Goal: Task Accomplishment & Management: Complete application form

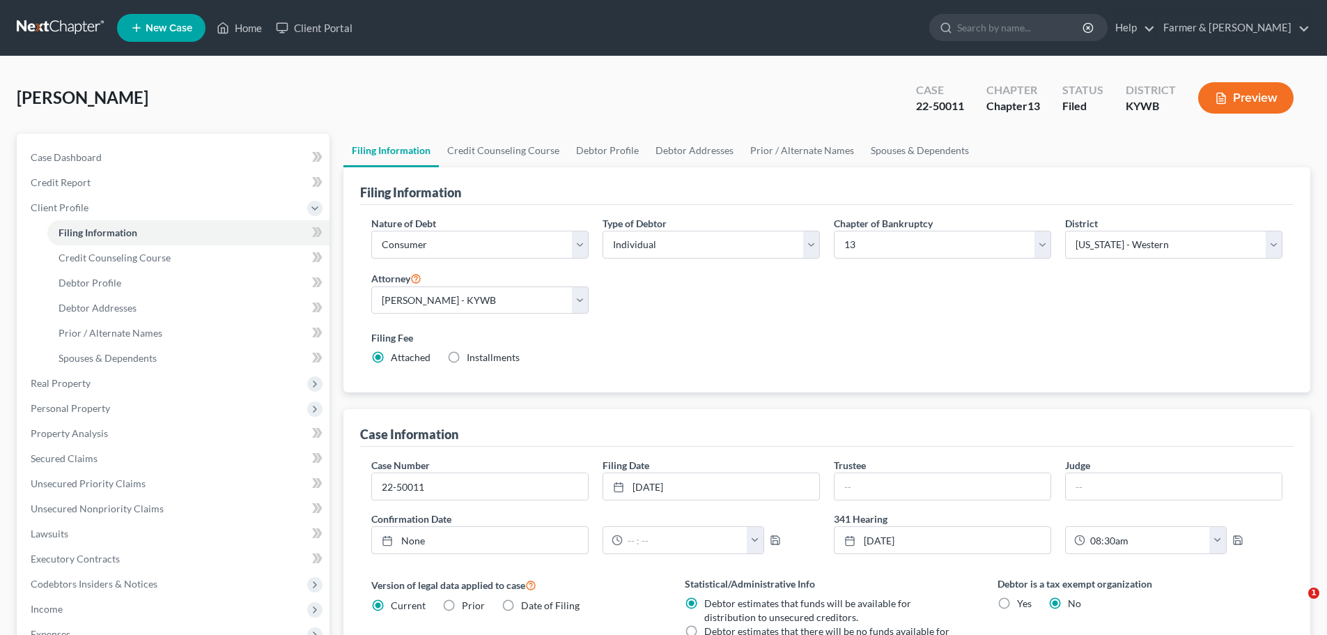
select select "1"
select select "0"
select select "3"
select select "33"
select select "0"
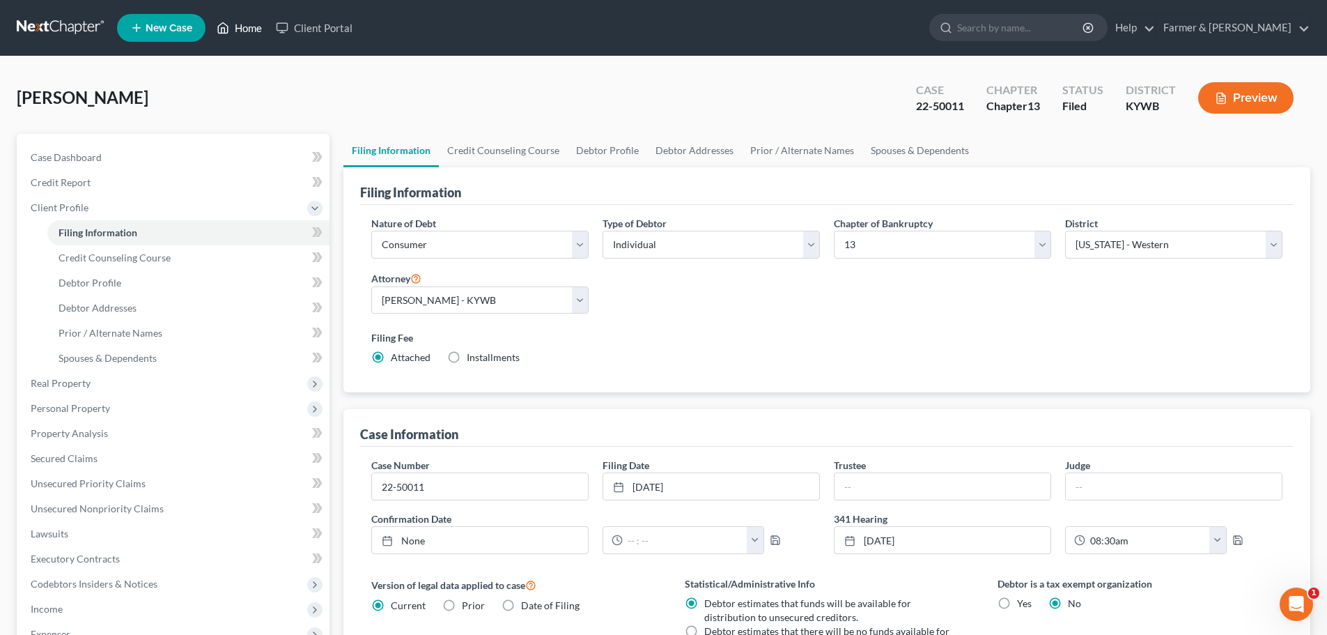
click at [244, 29] on link "Home" at bounding box center [239, 27] width 59 height 25
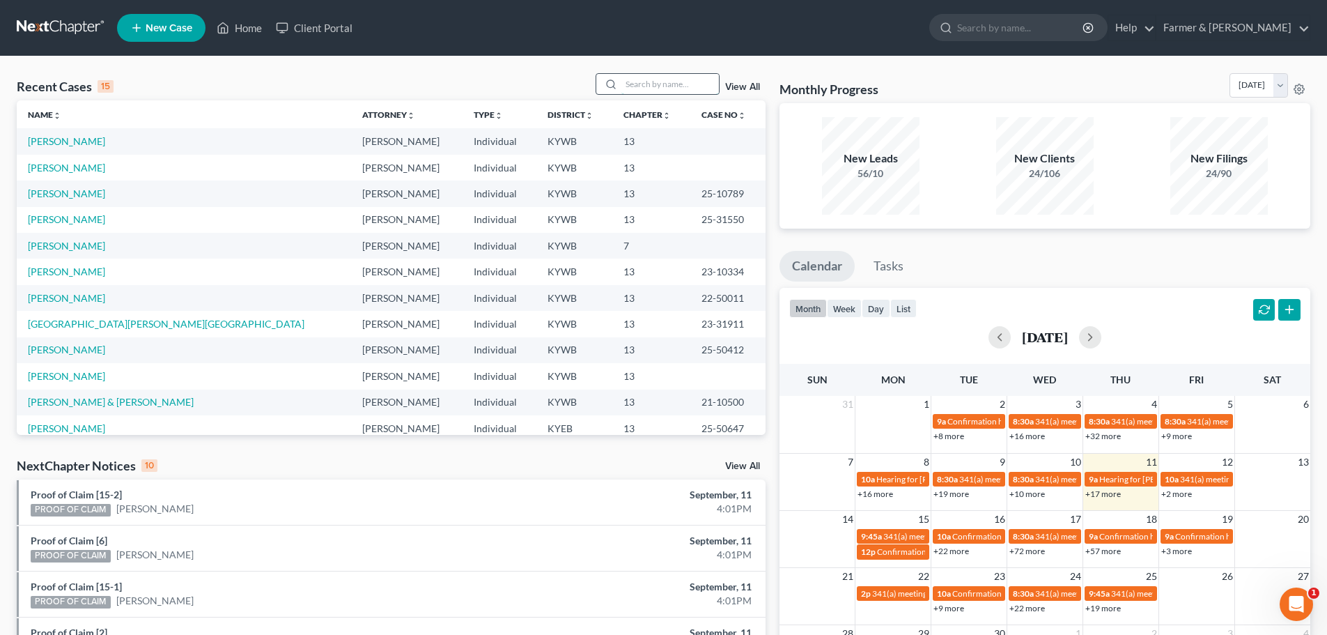
click at [649, 93] on input "search" at bounding box center [670, 84] width 98 height 20
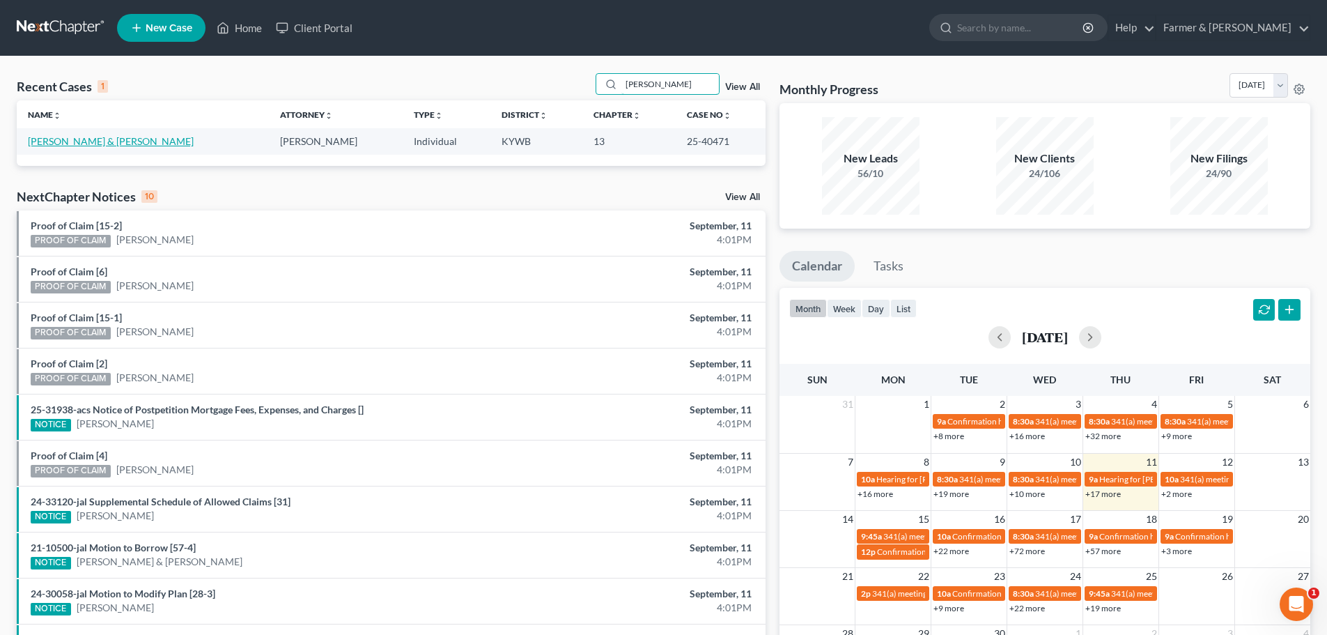
type input "[PERSON_NAME]"
click at [88, 139] on link "[PERSON_NAME] & [PERSON_NAME]" at bounding box center [111, 141] width 166 height 12
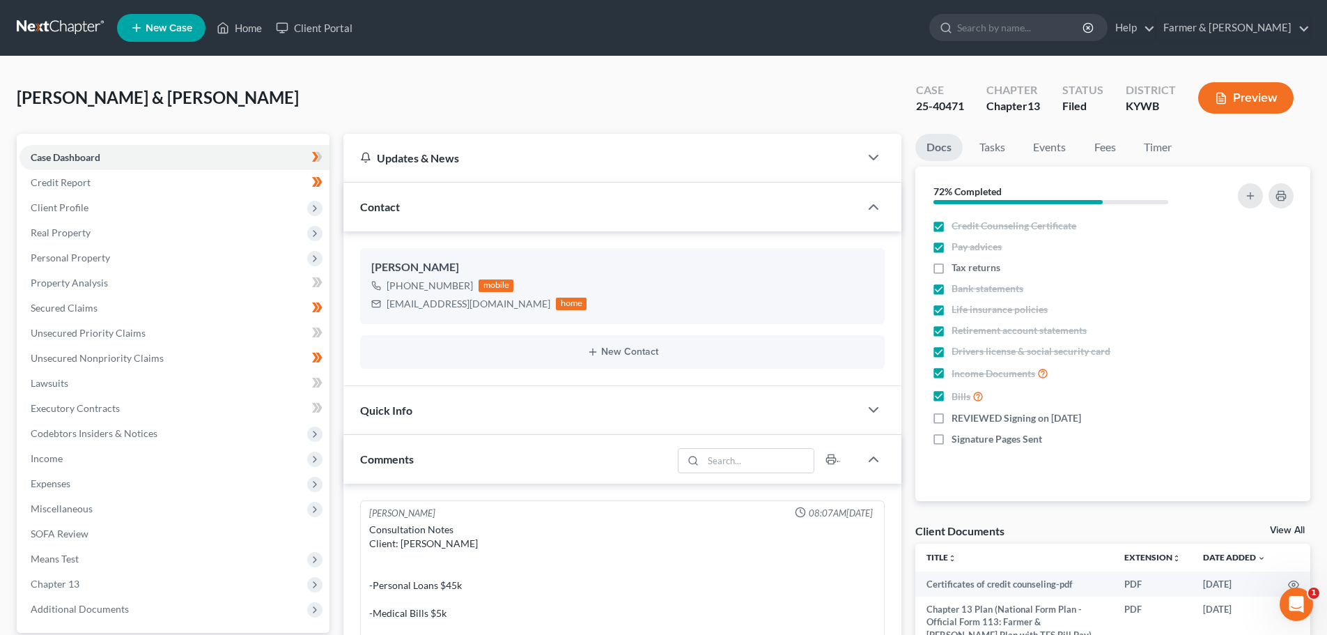
scroll to position [495, 0]
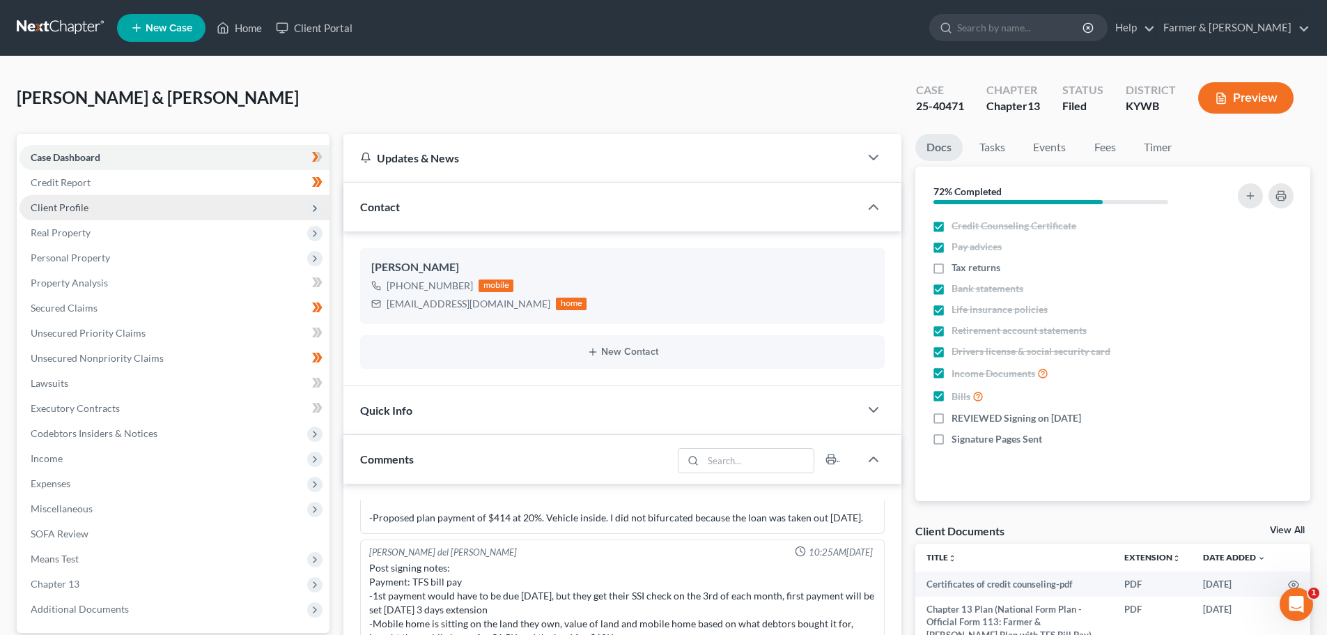
click at [88, 205] on span "Client Profile" at bounding box center [175, 207] width 310 height 25
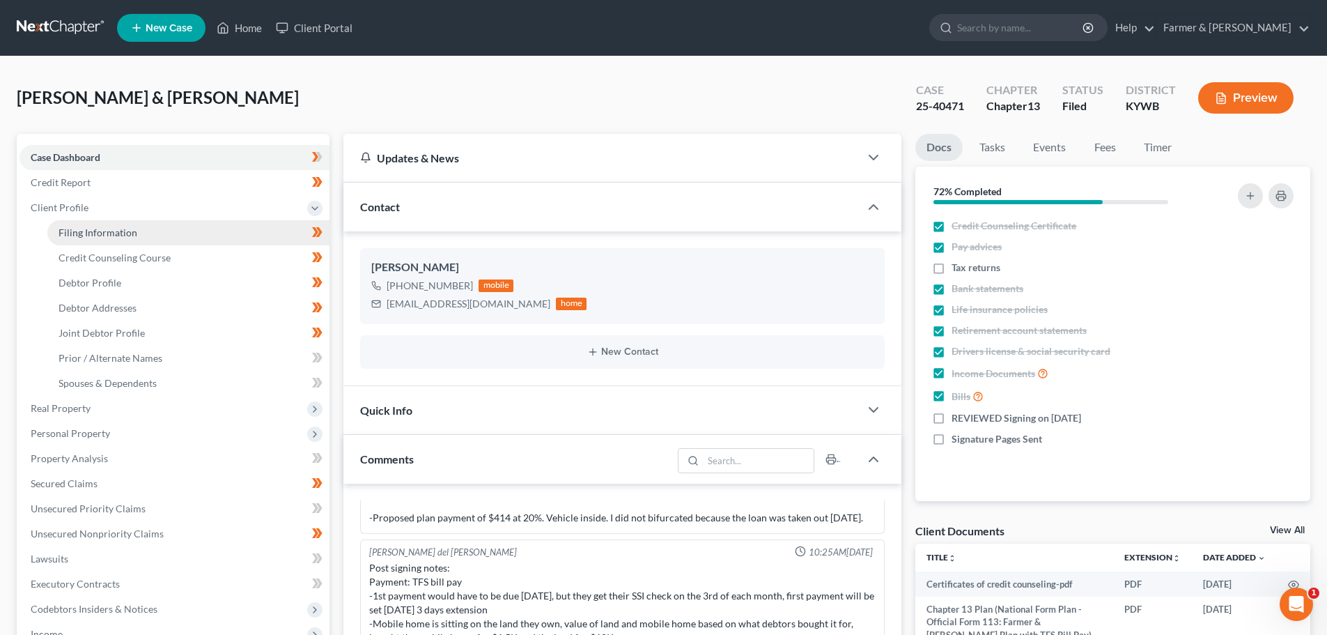
click at [102, 233] on span "Filing Information" at bounding box center [98, 232] width 79 height 12
select select "1"
select select "3"
select select "33"
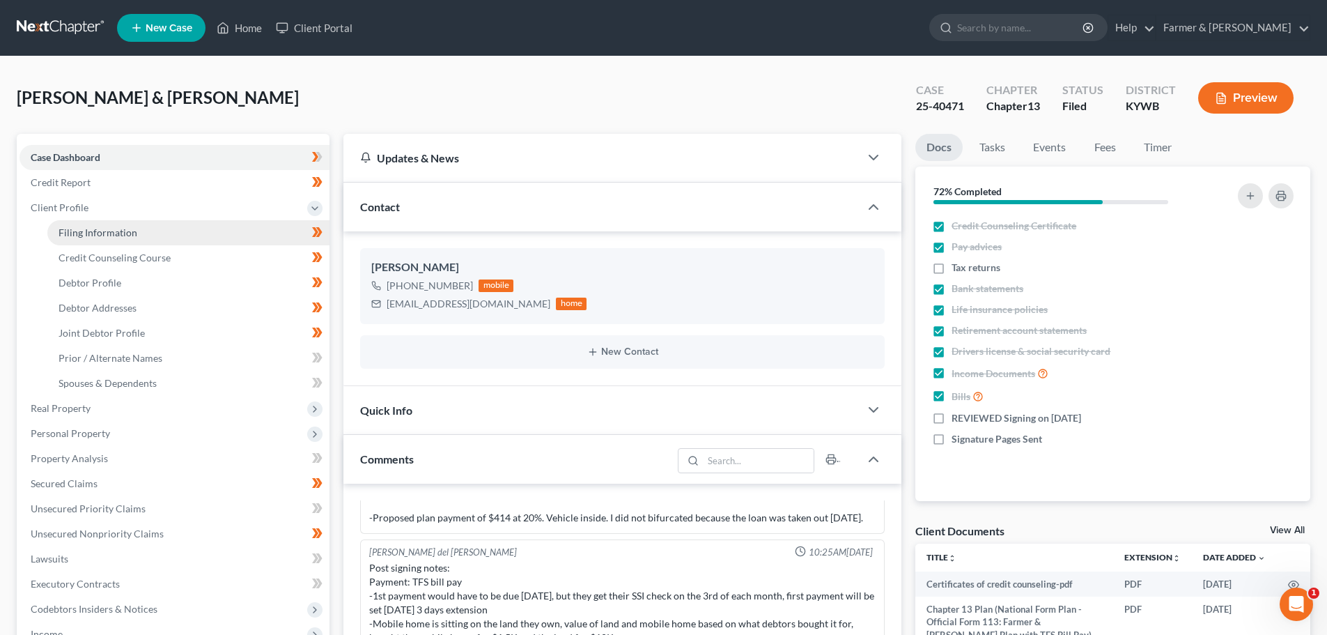
select select "2"
